Goal: Transaction & Acquisition: Purchase product/service

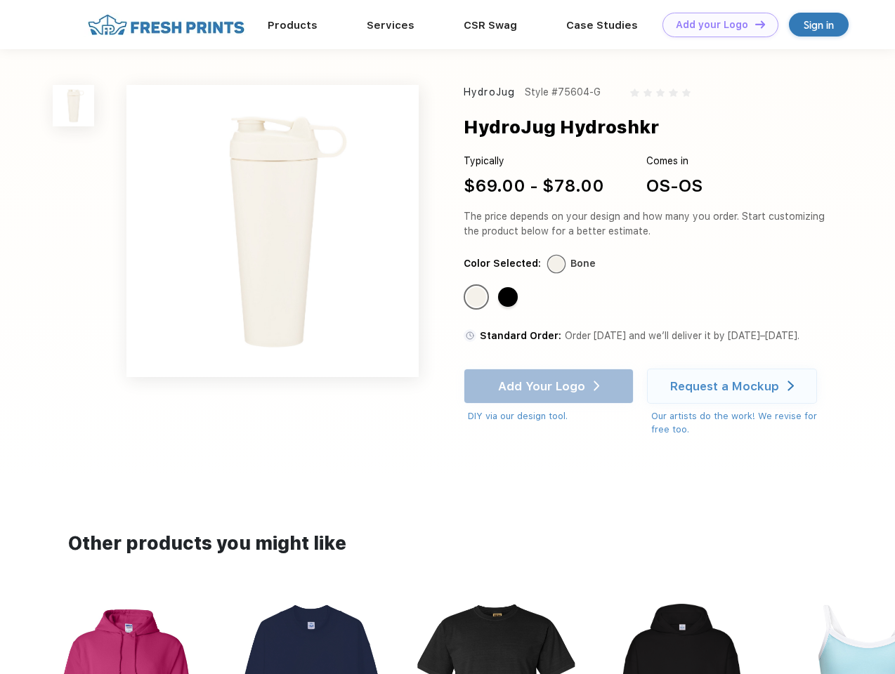
click at [715, 25] on link "Add your Logo Design Tool" at bounding box center [720, 25] width 116 height 25
click at [0, 0] on div "Design Tool" at bounding box center [0, 0] width 0 height 0
click at [753, 24] on link "Add your Logo Design Tool" at bounding box center [720, 25] width 116 height 25
click at [74, 105] on img at bounding box center [73, 105] width 41 height 41
click at [477, 298] on div "Standard Color" at bounding box center [476, 297] width 20 height 20
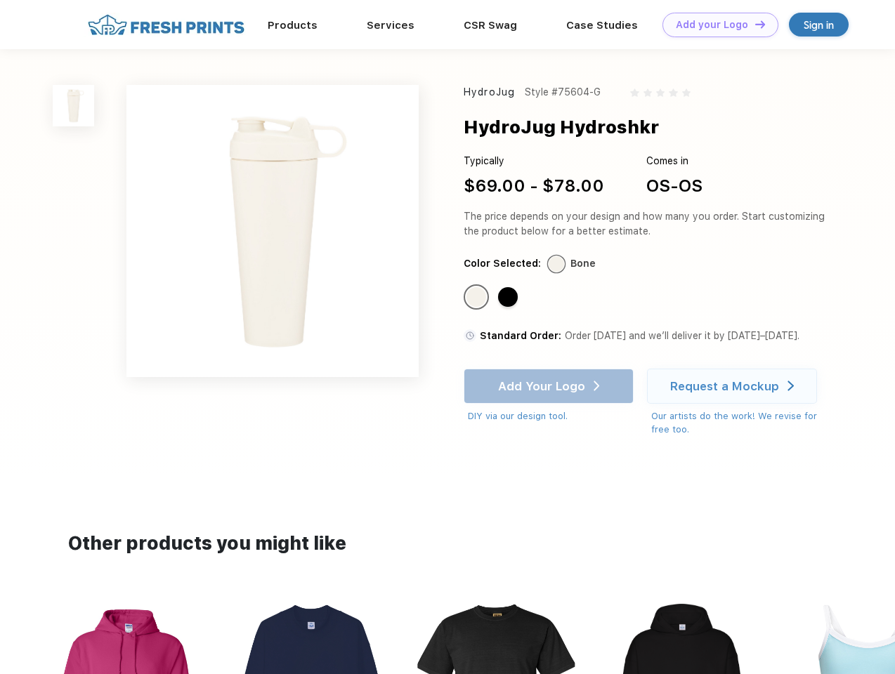
click at [509, 298] on div "Standard Color" at bounding box center [508, 297] width 20 height 20
click at [550, 386] on div "Add Your Logo DIY via our design tool. Ah shoot! This product isn't up in our d…" at bounding box center [548, 396] width 170 height 55
click at [734, 386] on div "Request a Mockup" at bounding box center [724, 386] width 109 height 14
